Goal: Information Seeking & Learning: Learn about a topic

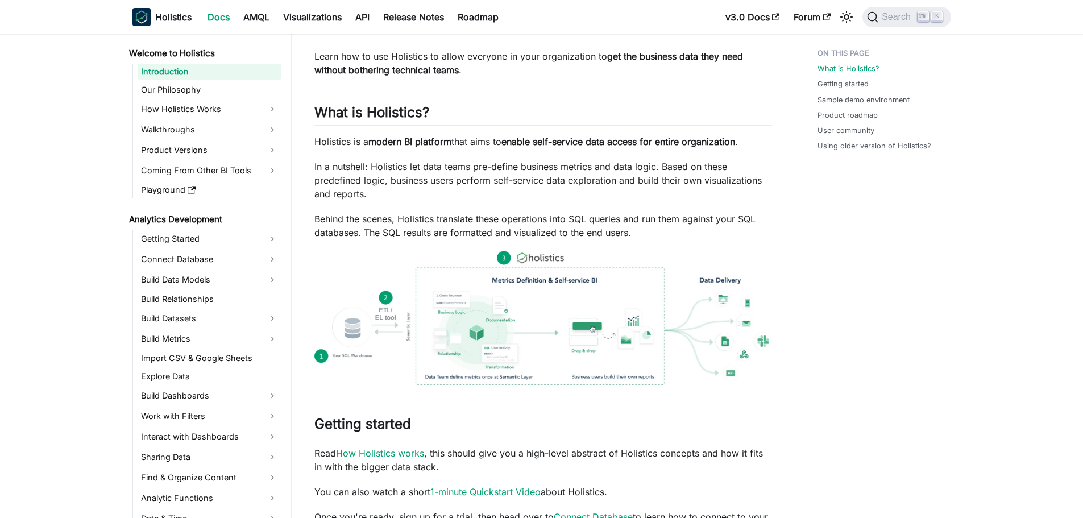
scroll to position [57, 0]
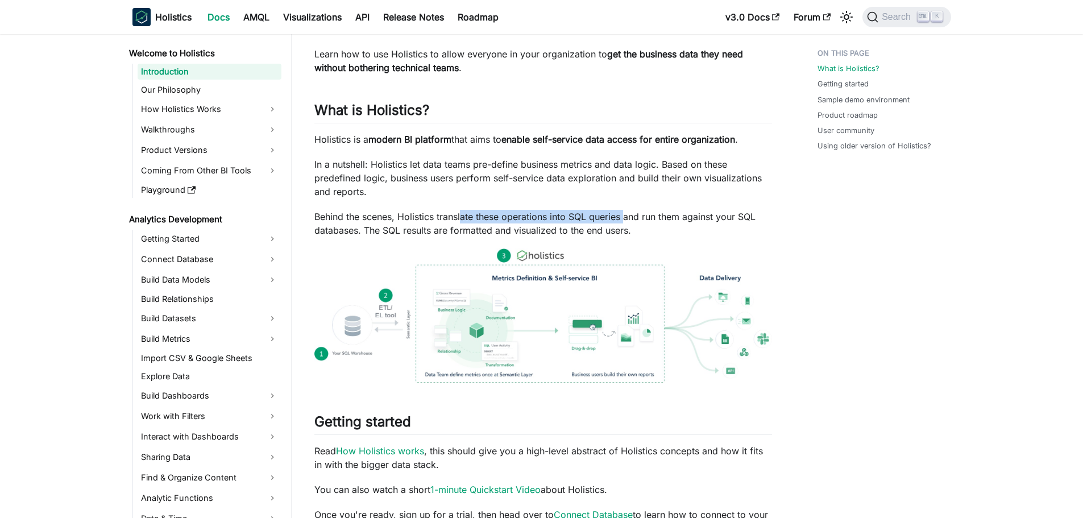
drag, startPoint x: 462, startPoint y: 214, endPoint x: 628, endPoint y: 219, distance: 166.7
click at [628, 219] on p "Behind the scenes, Holistics translate these operations into SQL queries and ru…" at bounding box center [544, 223] width 458 height 27
drag, startPoint x: 464, startPoint y: 227, endPoint x: 436, endPoint y: 225, distance: 27.4
click at [436, 225] on p "Behind the scenes, Holistics translate these operations into SQL queries and ru…" at bounding box center [544, 223] width 458 height 27
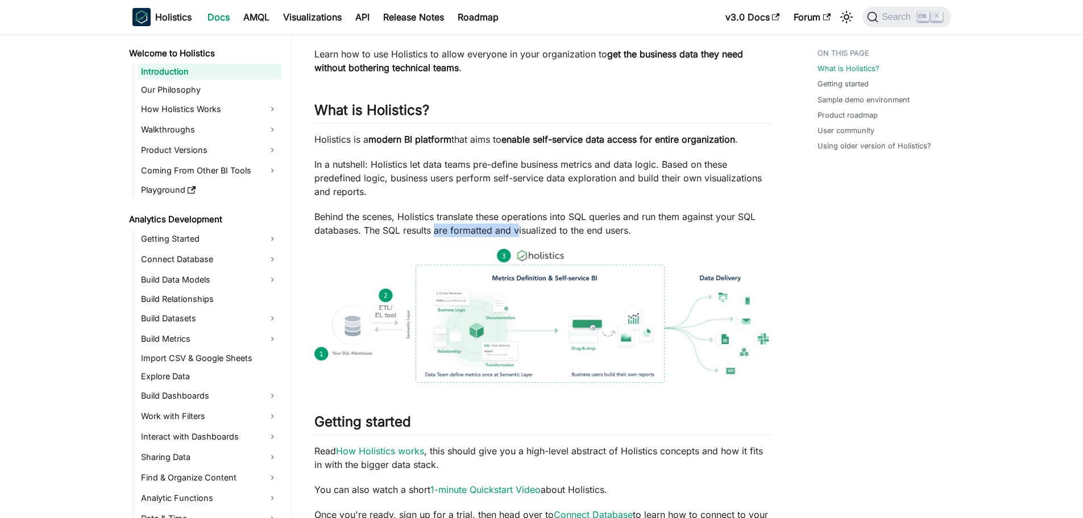
click at [436, 225] on p "Behind the scenes, Holistics translate these operations into SQL queries and ru…" at bounding box center [544, 223] width 458 height 27
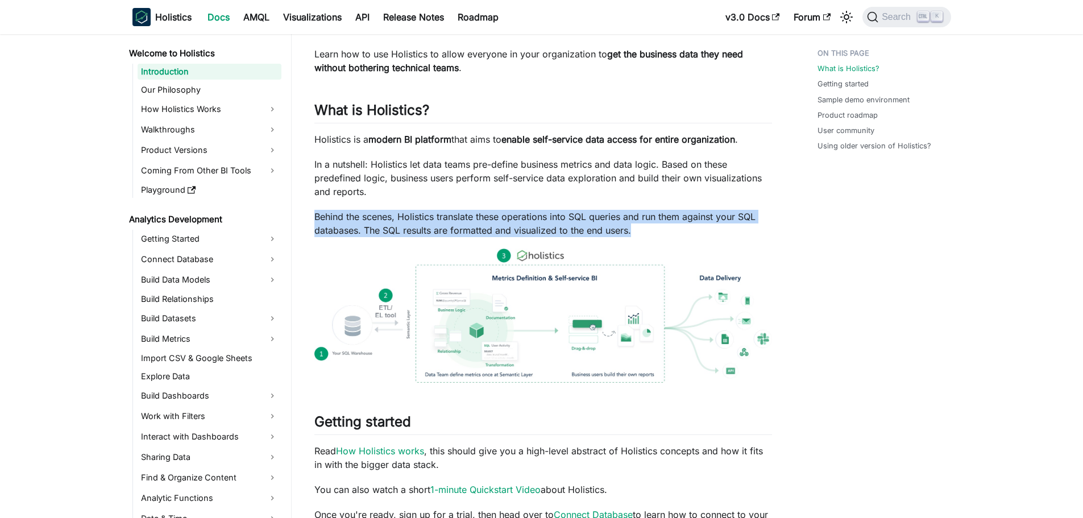
click at [436, 225] on p "Behind the scenes, Holistics translate these operations into SQL queries and ru…" at bounding box center [544, 223] width 458 height 27
click at [452, 218] on p "Behind the scenes, Holistics translate these operations into SQL queries and ru…" at bounding box center [544, 223] width 458 height 27
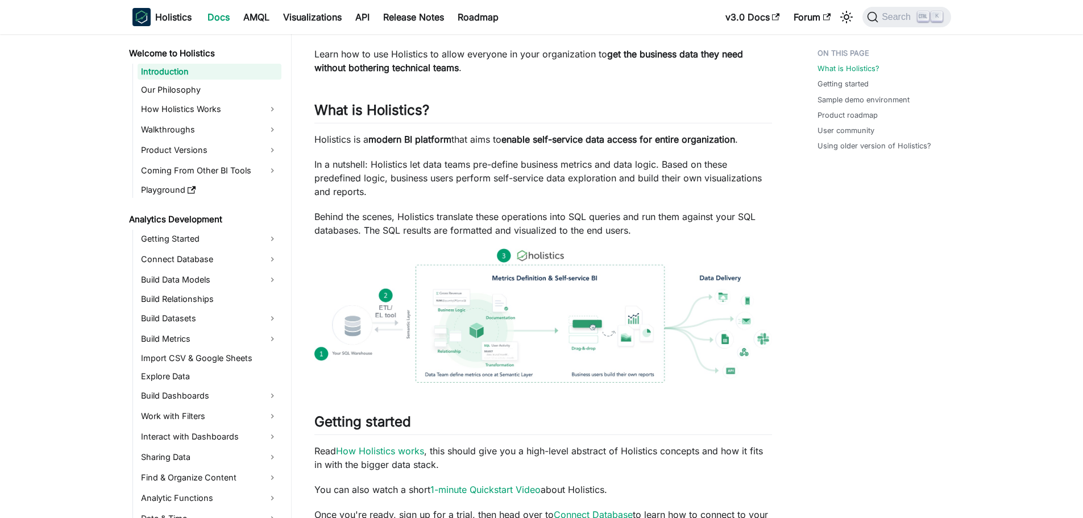
click at [569, 229] on p "Behind the scenes, Holistics translate these operations into SQL queries and ru…" at bounding box center [544, 223] width 458 height 27
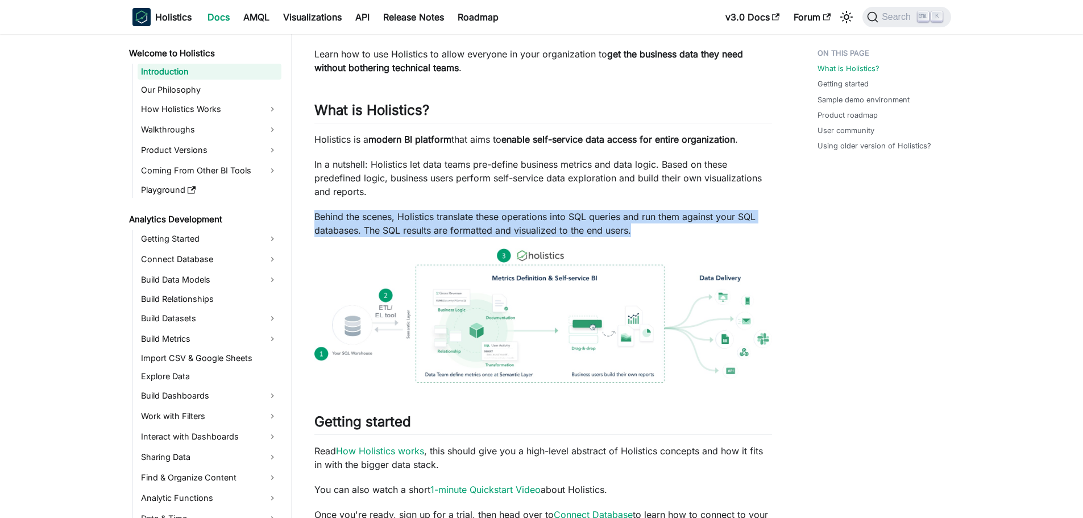
click at [569, 229] on p "Behind the scenes, Holistics translate these operations into SQL queries and ru…" at bounding box center [544, 223] width 458 height 27
click at [618, 224] on p "Behind the scenes, Holistics translate these operations into SQL queries and ru…" at bounding box center [544, 223] width 458 height 27
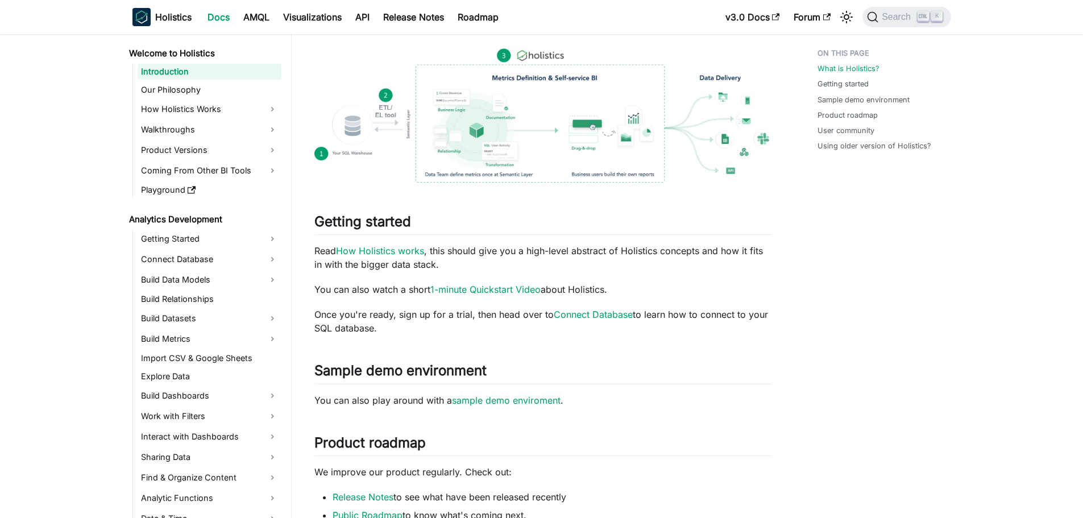
scroll to position [284, 0]
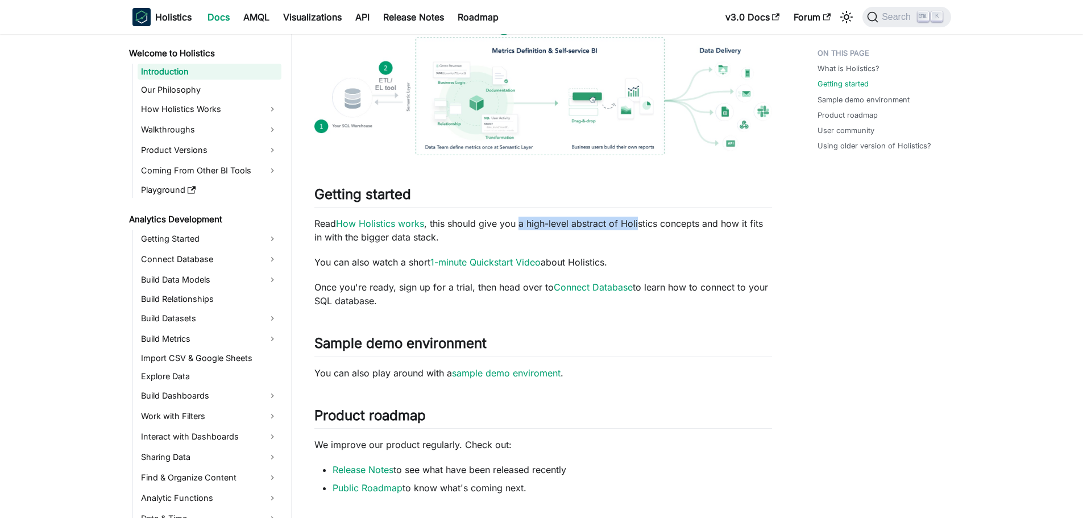
drag, startPoint x: 615, startPoint y: 221, endPoint x: 522, endPoint y: 216, distance: 93.4
click at [522, 216] on div "Holistics Docs Learn how to use Holistics to allow everyone in your organizatio…" at bounding box center [544, 286] width 458 height 1006
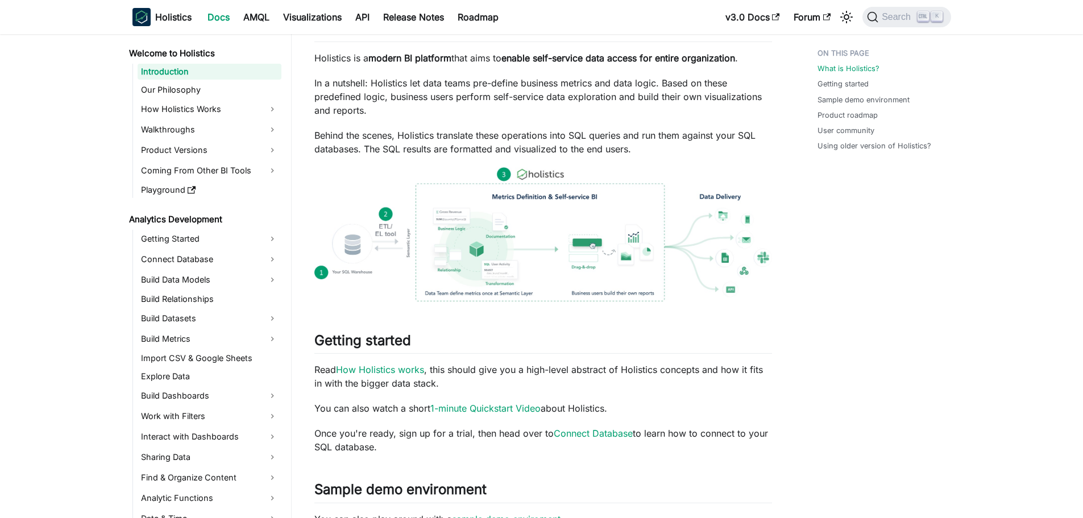
scroll to position [114, 0]
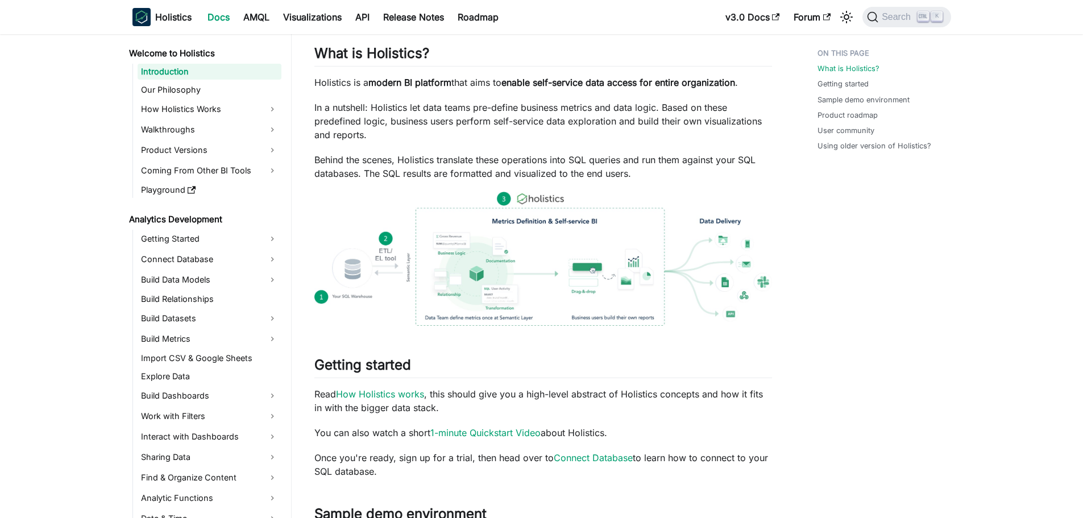
click at [882, 280] on div "What is Holistics? Getting started Sample demo environment Product roadmap User…" at bounding box center [879, 494] width 168 height 1131
click at [640, 165] on p "Behind the scenes, Holistics translate these operations into SQL queries and ru…" at bounding box center [544, 166] width 458 height 27
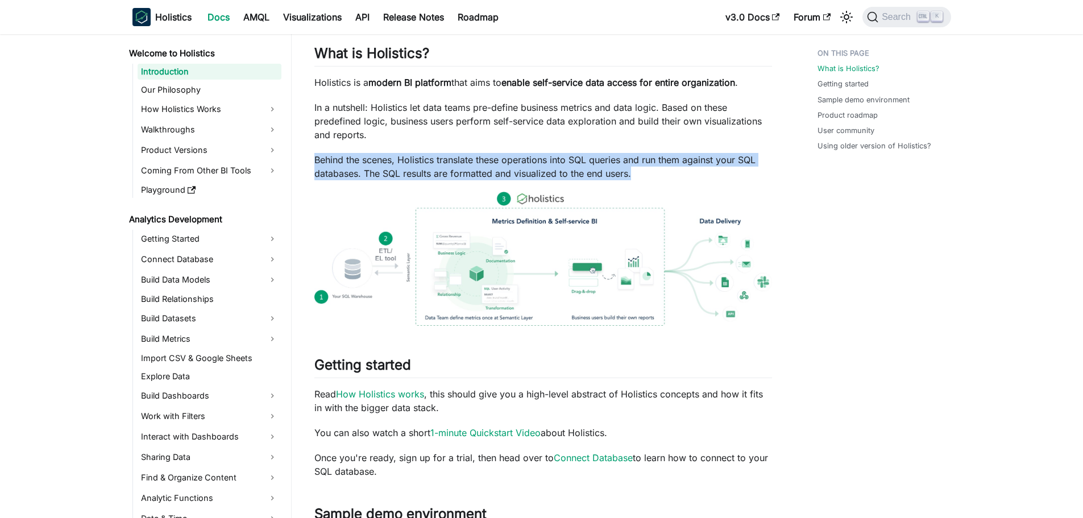
click at [640, 165] on p "Behind the scenes, Holistics translate these operations into SQL queries and ru…" at bounding box center [544, 166] width 458 height 27
click at [635, 167] on p "Behind the scenes, Holistics translate these operations into SQL queries and ru…" at bounding box center [544, 166] width 458 height 27
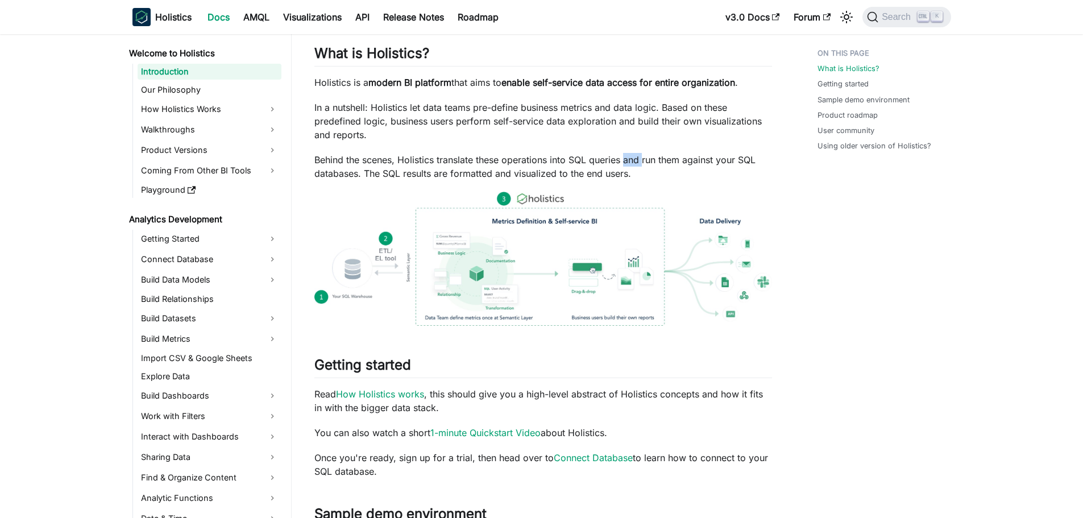
click at [635, 167] on p "Behind the scenes, Holistics translate these operations into SQL queries and ru…" at bounding box center [544, 166] width 458 height 27
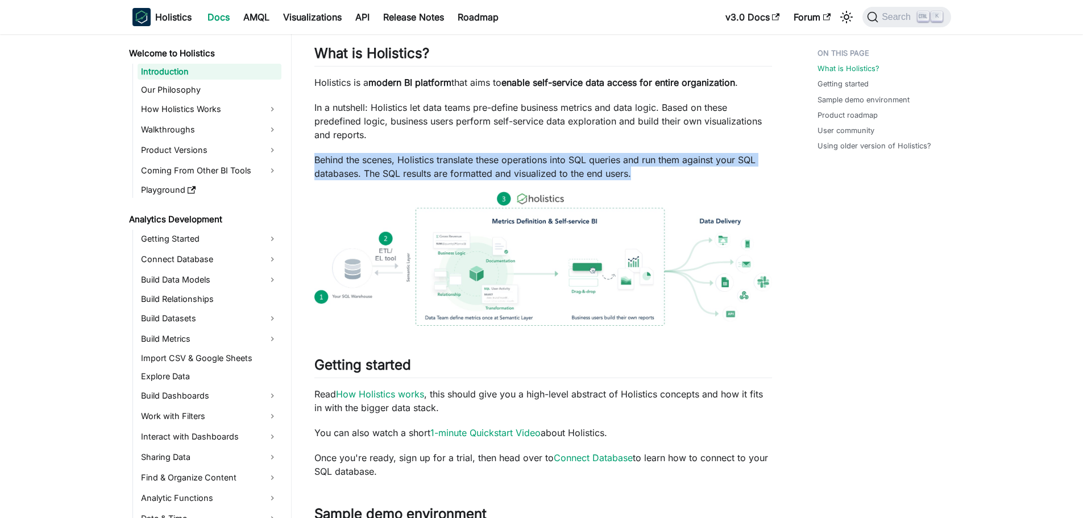
click at [635, 167] on p "Behind the scenes, Holistics translate these operations into SQL queries and ru…" at bounding box center [544, 166] width 458 height 27
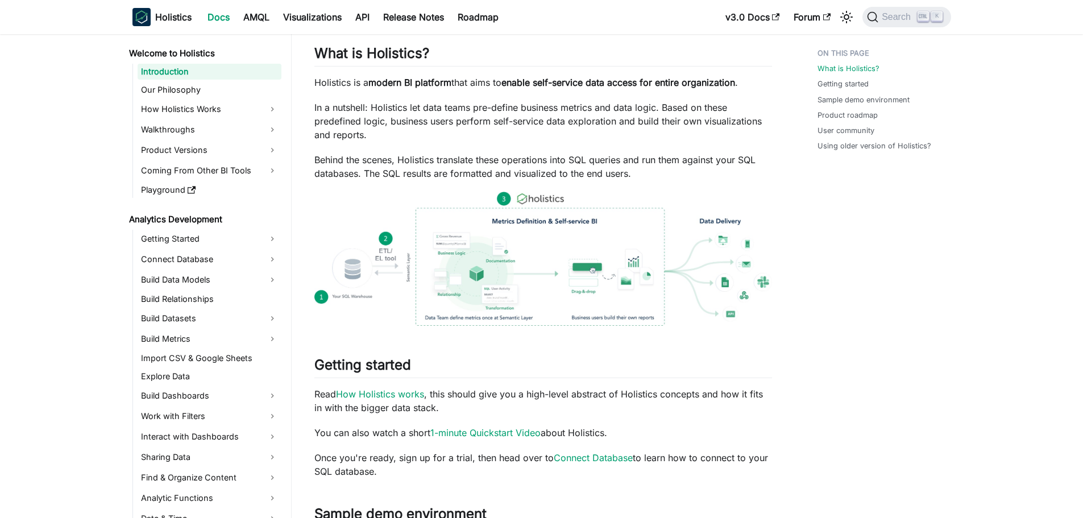
click at [896, 287] on div "What is Holistics? Getting started Sample demo environment Product roadmap User…" at bounding box center [879, 494] width 168 height 1131
